Goal: Communication & Community: Answer question/provide support

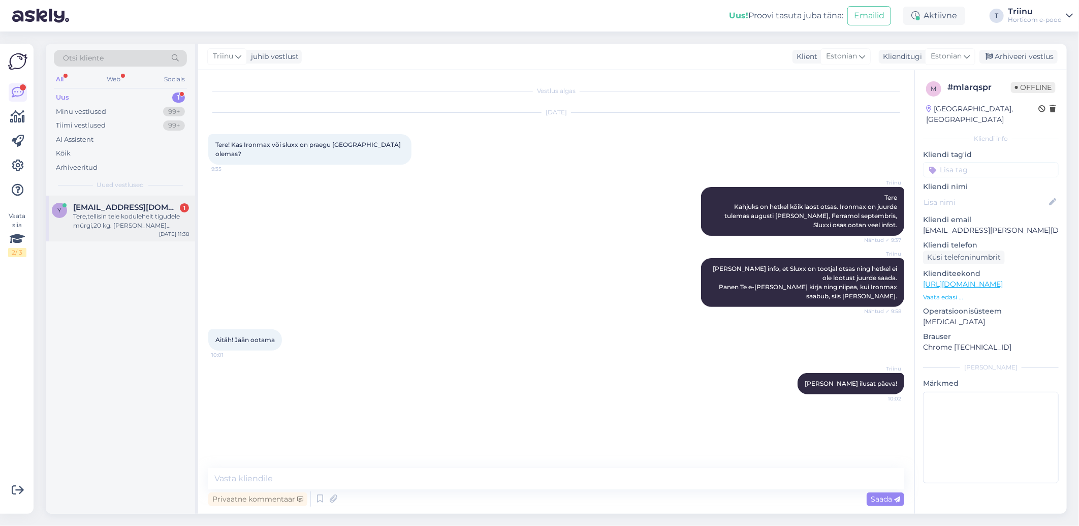
click at [109, 207] on span "[EMAIL_ADDRESS][DOMAIN_NAME]" at bounding box center [126, 207] width 106 height 9
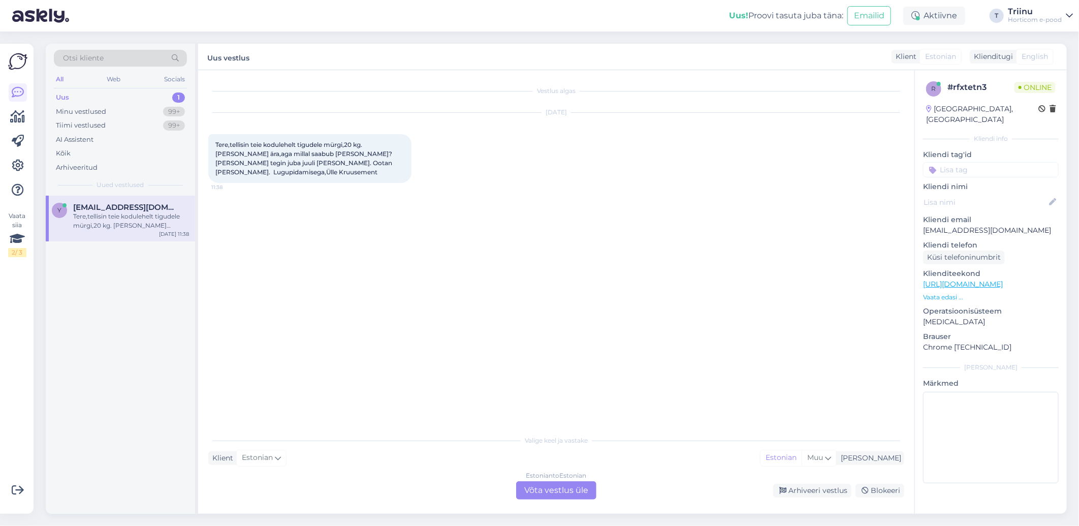
click at [541, 490] on div "Estonian to Estonian Võta vestlus üle" at bounding box center [556, 490] width 80 height 18
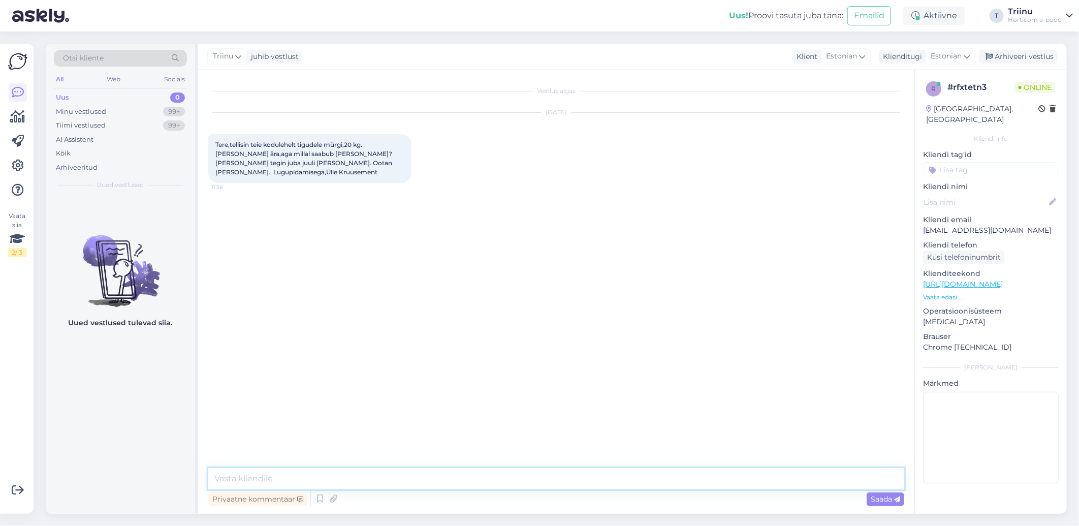
click at [236, 480] on textarea at bounding box center [556, 478] width 696 height 21
click at [515, 477] on textarea "Tere Jah, [PERSON_NAME] tellimus jõudis meieni, kuid reaalselt jõuab nälkjate t…" at bounding box center [556, 473] width 696 height 34
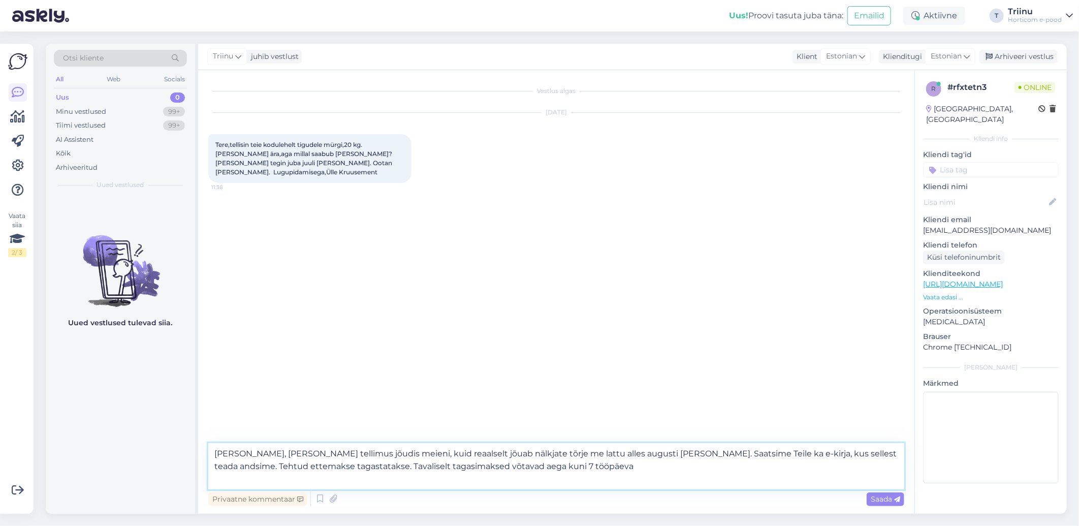
type textarea "[PERSON_NAME], [PERSON_NAME] tellimus jõudis meieni, kuid reaalselt jõuab nälkj…"
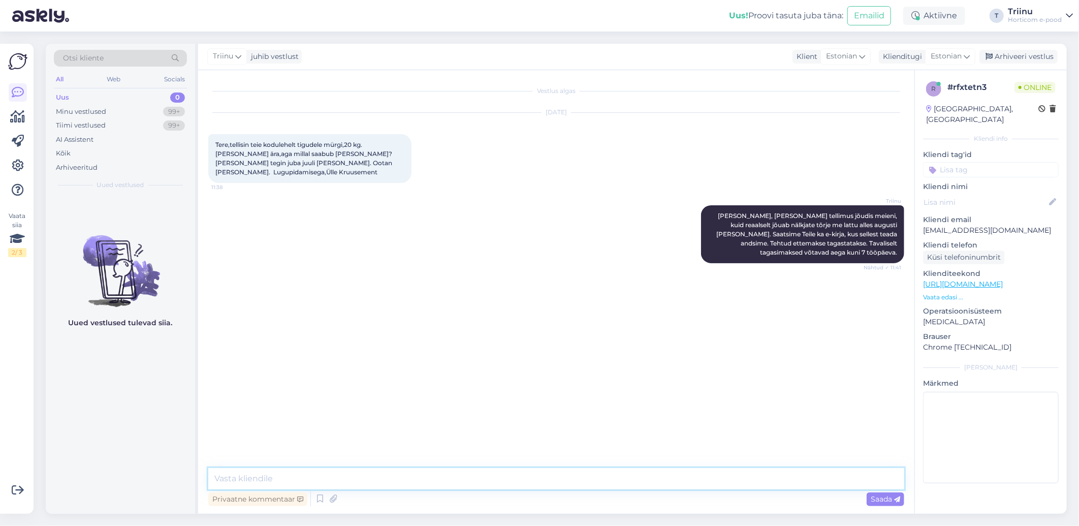
click at [270, 480] on textarea at bounding box center [556, 478] width 696 height 21
type textarea "V"
type textarea "N"
drag, startPoint x: 290, startPoint y: 478, endPoint x: 307, endPoint y: 459, distance: 25.2
click at [291, 476] on textarea at bounding box center [556, 478] width 696 height 21
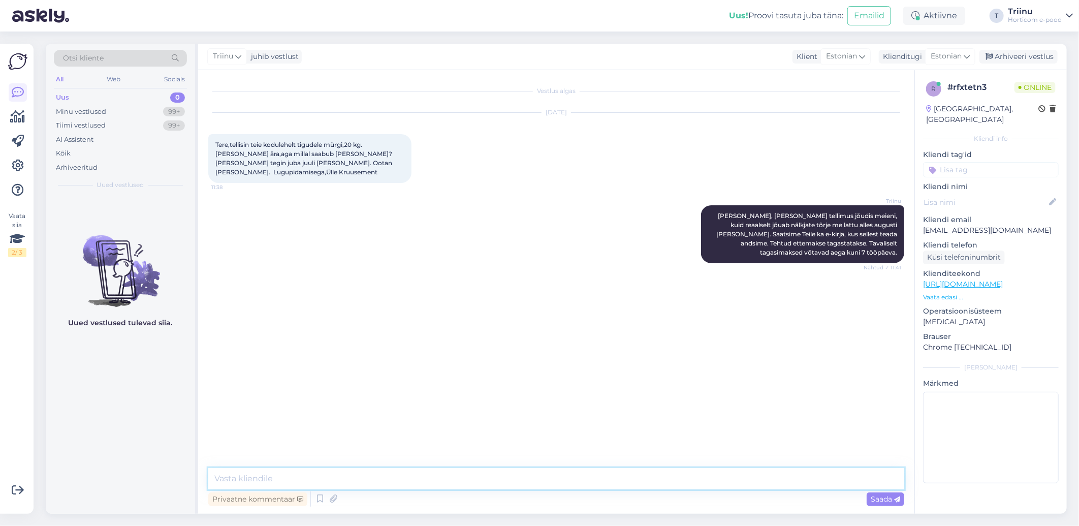
type textarea "B"
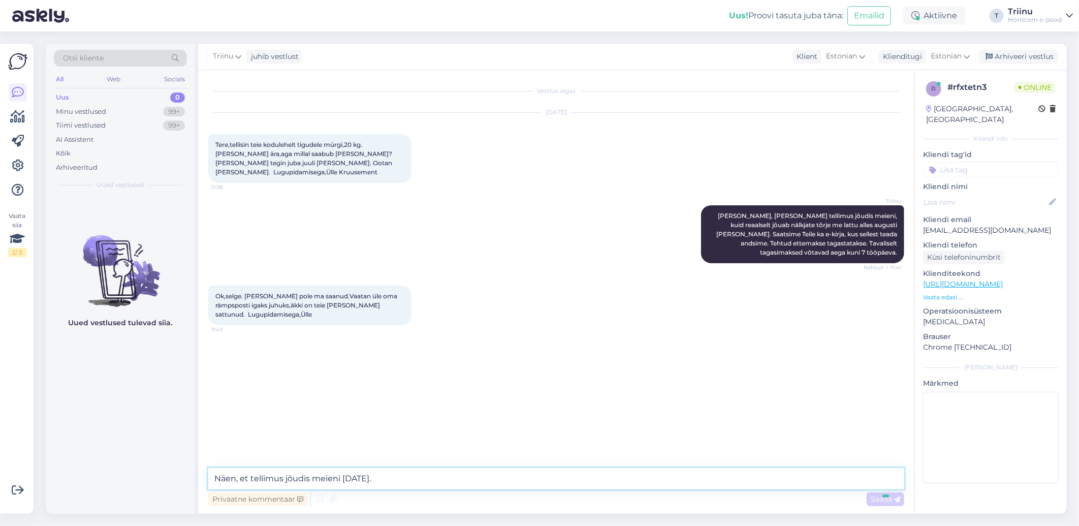
type textarea "Näen, et tellimus jõudis meieni [DATE]. A"
